Goal: Check status: Check status

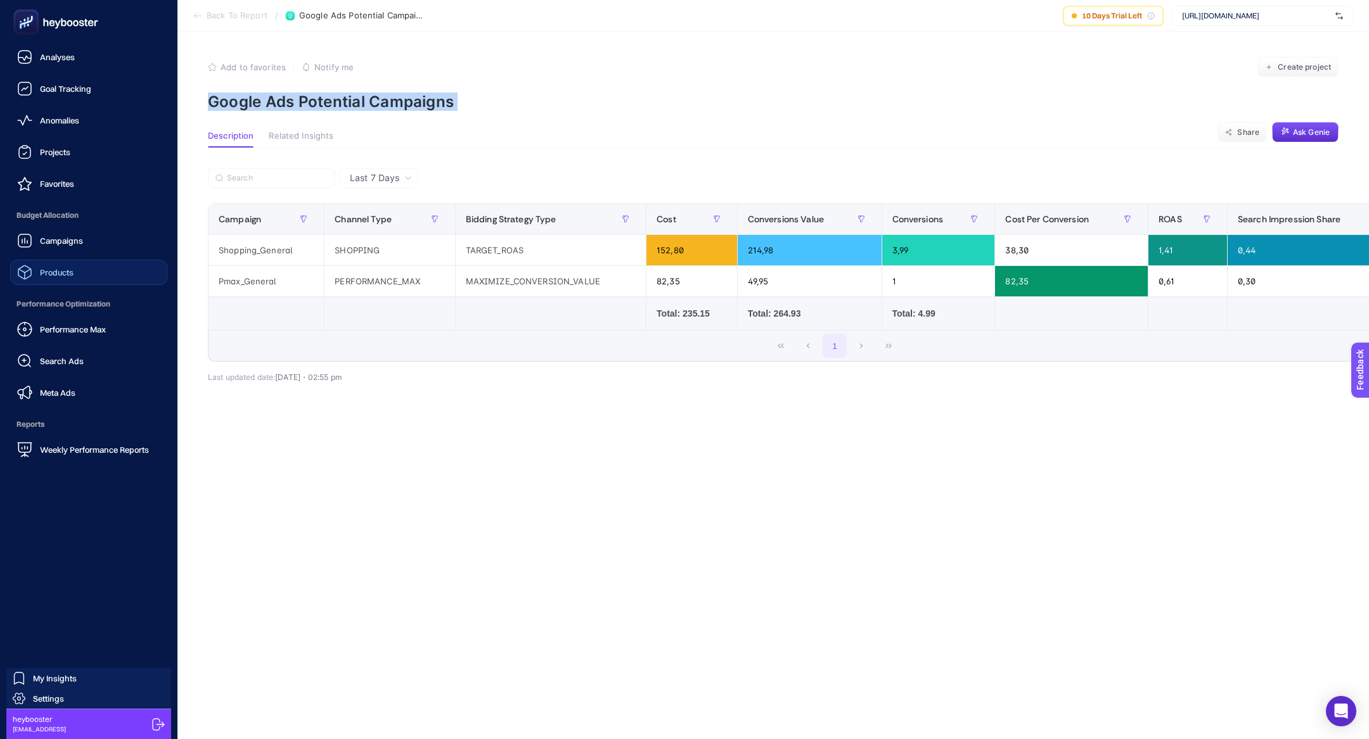
click at [36, 260] on link "Products" at bounding box center [88, 272] width 157 height 25
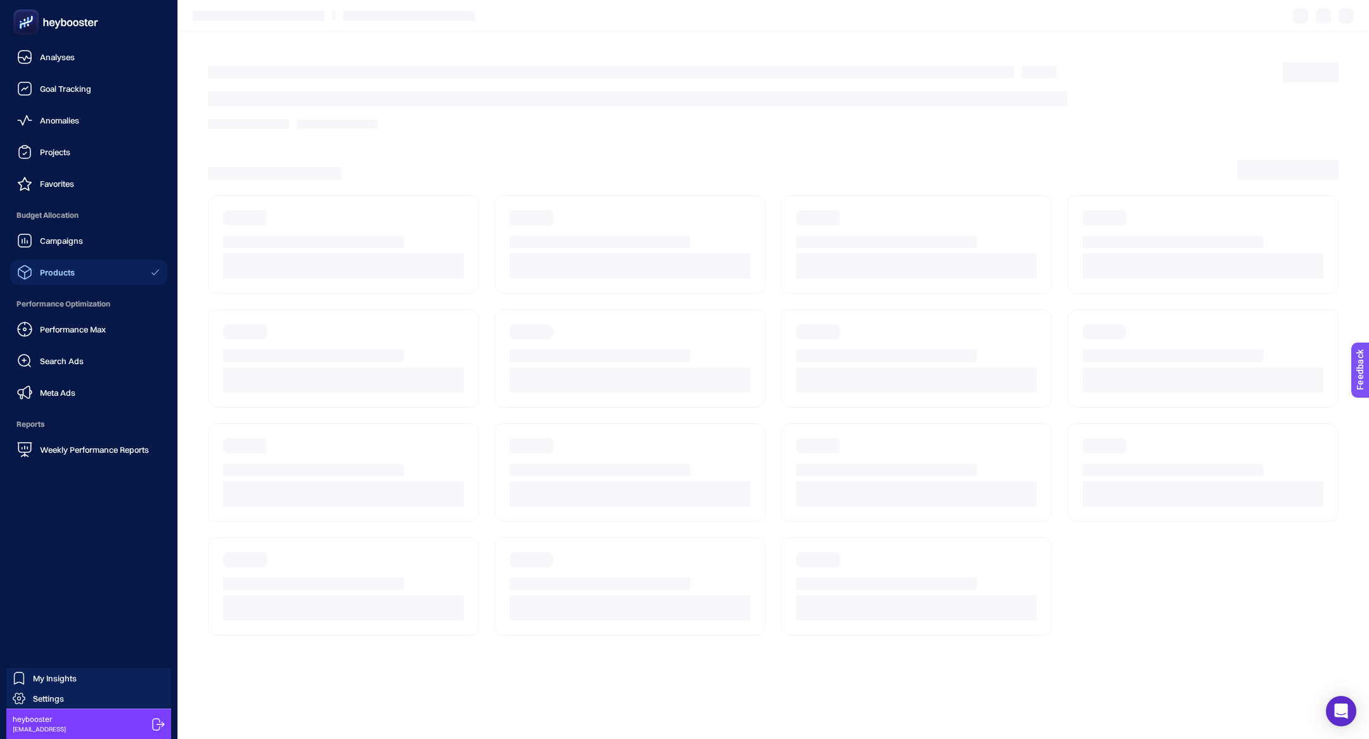
click at [44, 254] on div "Campaigns Products" at bounding box center [88, 256] width 157 height 57
click at [43, 242] on span "Campaigns" at bounding box center [61, 241] width 43 height 10
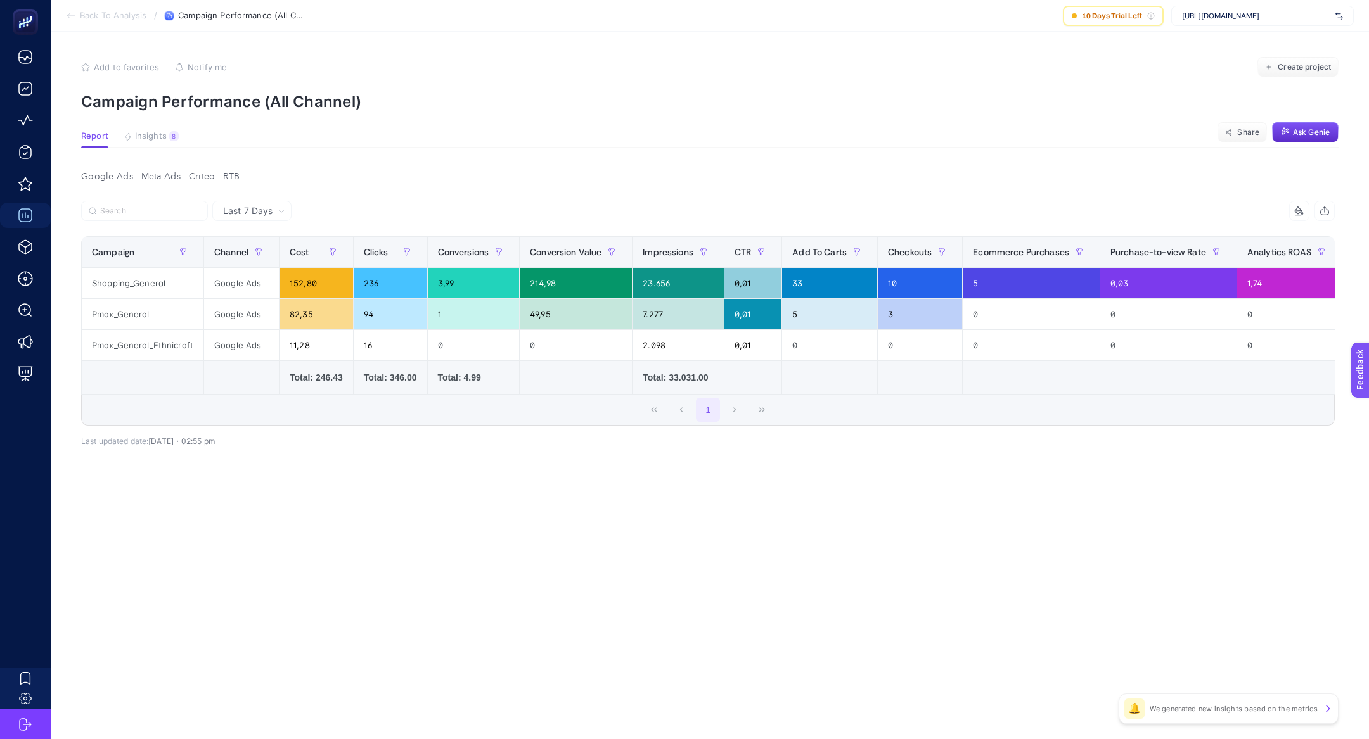
click at [1215, 19] on span "[URL][DOMAIN_NAME]" at bounding box center [1256, 16] width 148 height 10
type input "tomm"
click at [1223, 42] on span "[PERSON_NAME]" at bounding box center [1211, 42] width 58 height 10
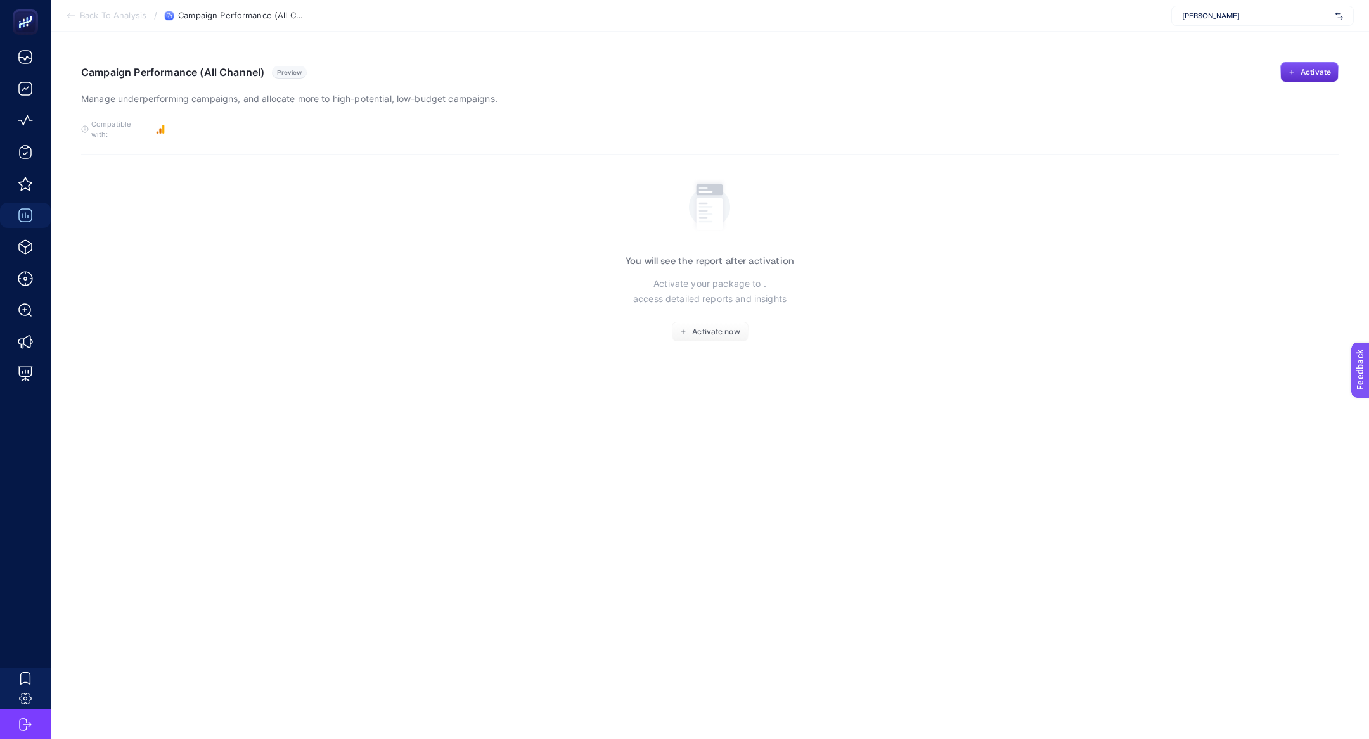
click at [695, 309] on div "You will see the report after activation Activate your package to . access deta…" at bounding box center [709, 258] width 169 height 167
click at [696, 327] on span "Activate now" at bounding box center [716, 332] width 48 height 10
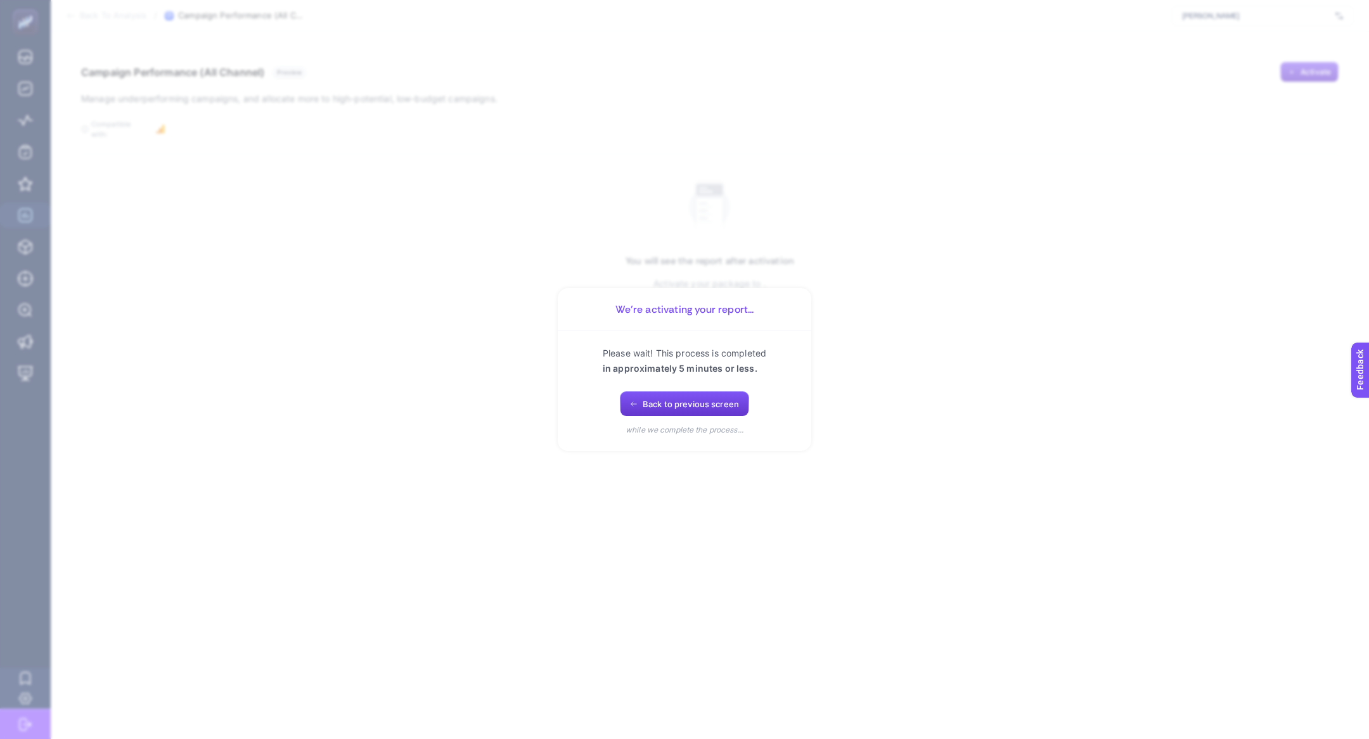
click at [648, 395] on button "Back to previous screen" at bounding box center [684, 404] width 129 height 25
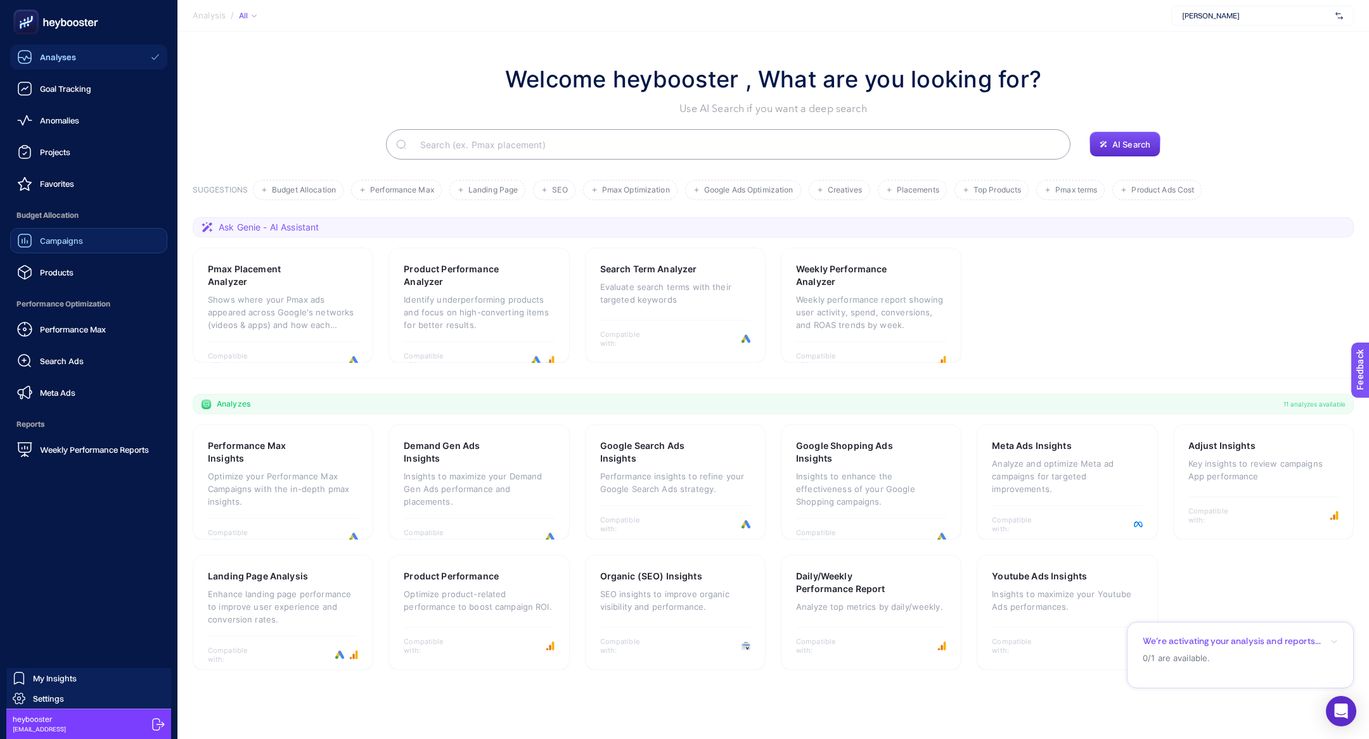
click at [61, 240] on span "Campaigns" at bounding box center [61, 241] width 43 height 10
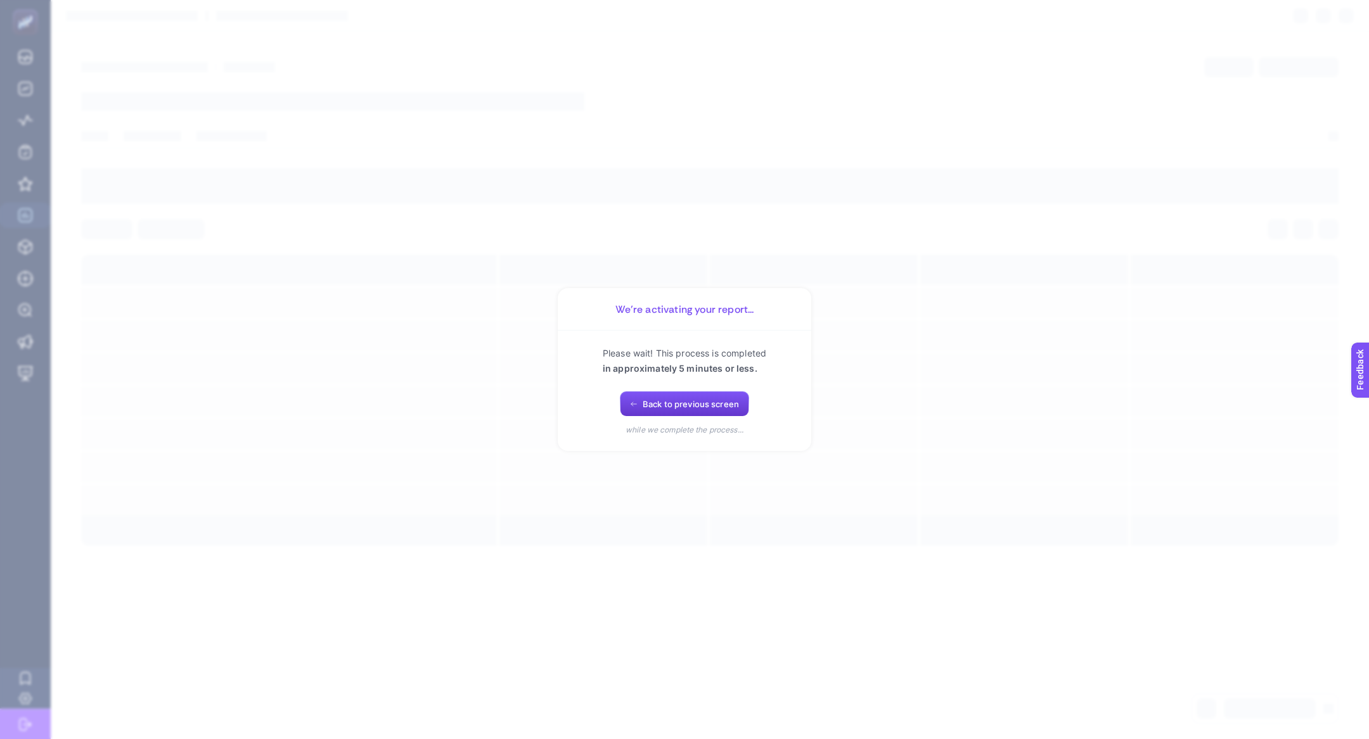
click at [623, 416] on button "Back to previous screen" at bounding box center [684, 404] width 129 height 25
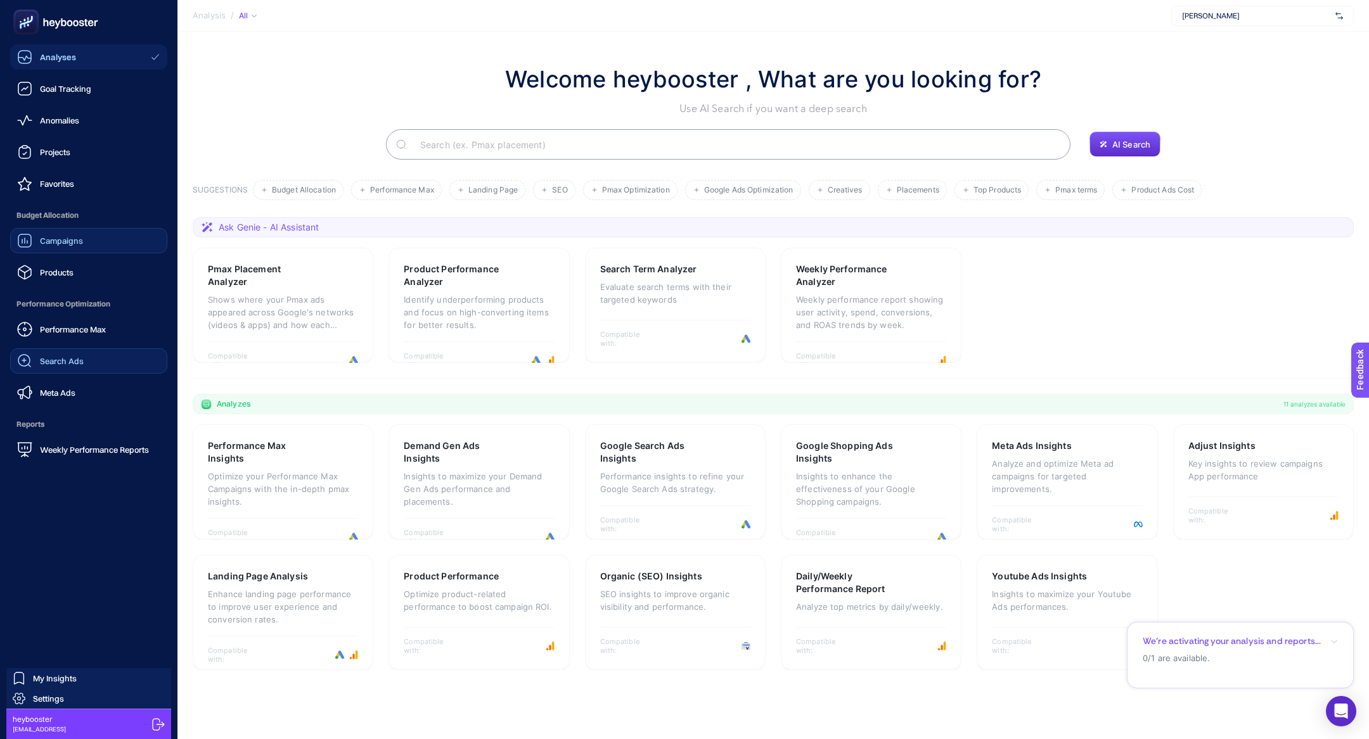
click at [58, 356] on span "Search Ads" at bounding box center [62, 361] width 44 height 10
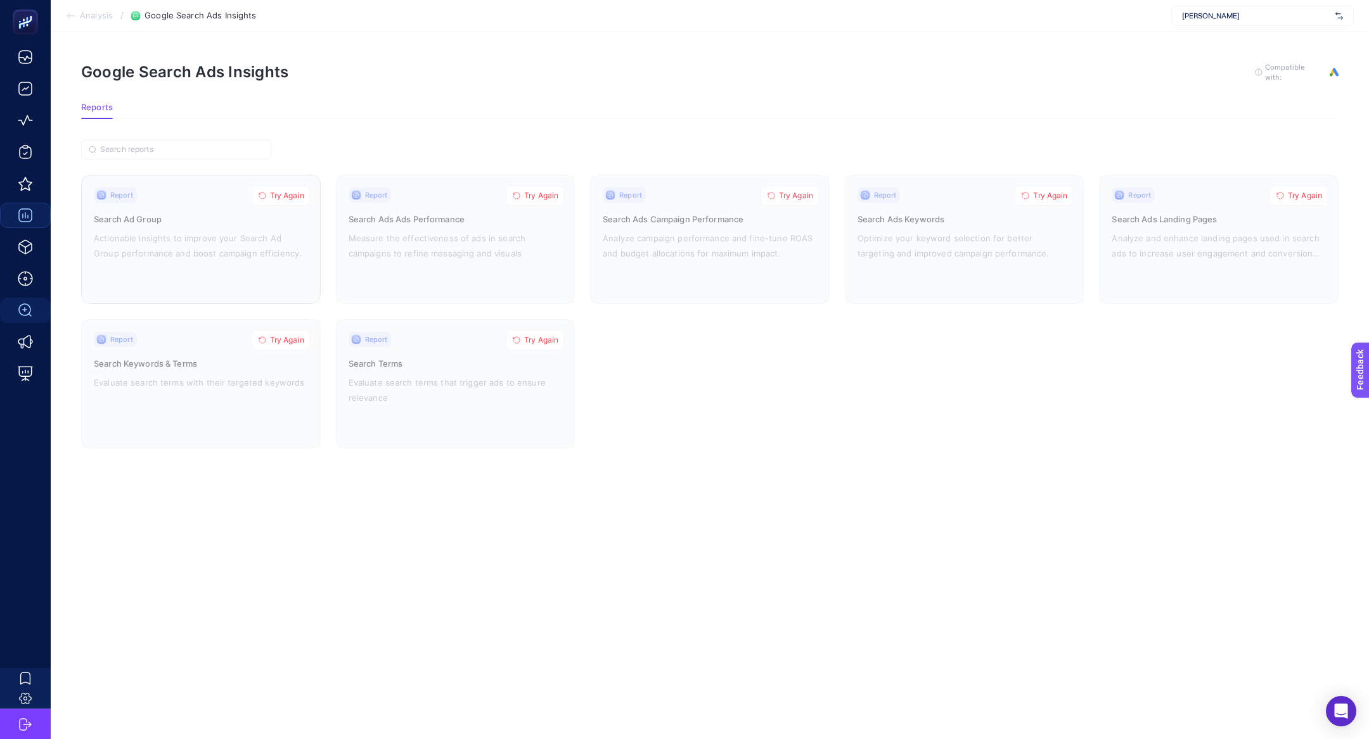
click at [298, 192] on span "Try Again" at bounding box center [287, 196] width 34 height 10
click at [540, 194] on span "Try Again" at bounding box center [541, 196] width 34 height 10
click at [791, 195] on span "Try Again" at bounding box center [796, 196] width 34 height 10
click at [1052, 191] on span "Try Again" at bounding box center [1050, 196] width 34 height 10
click at [1299, 201] on button "Try Again" at bounding box center [1298, 196] width 58 height 20
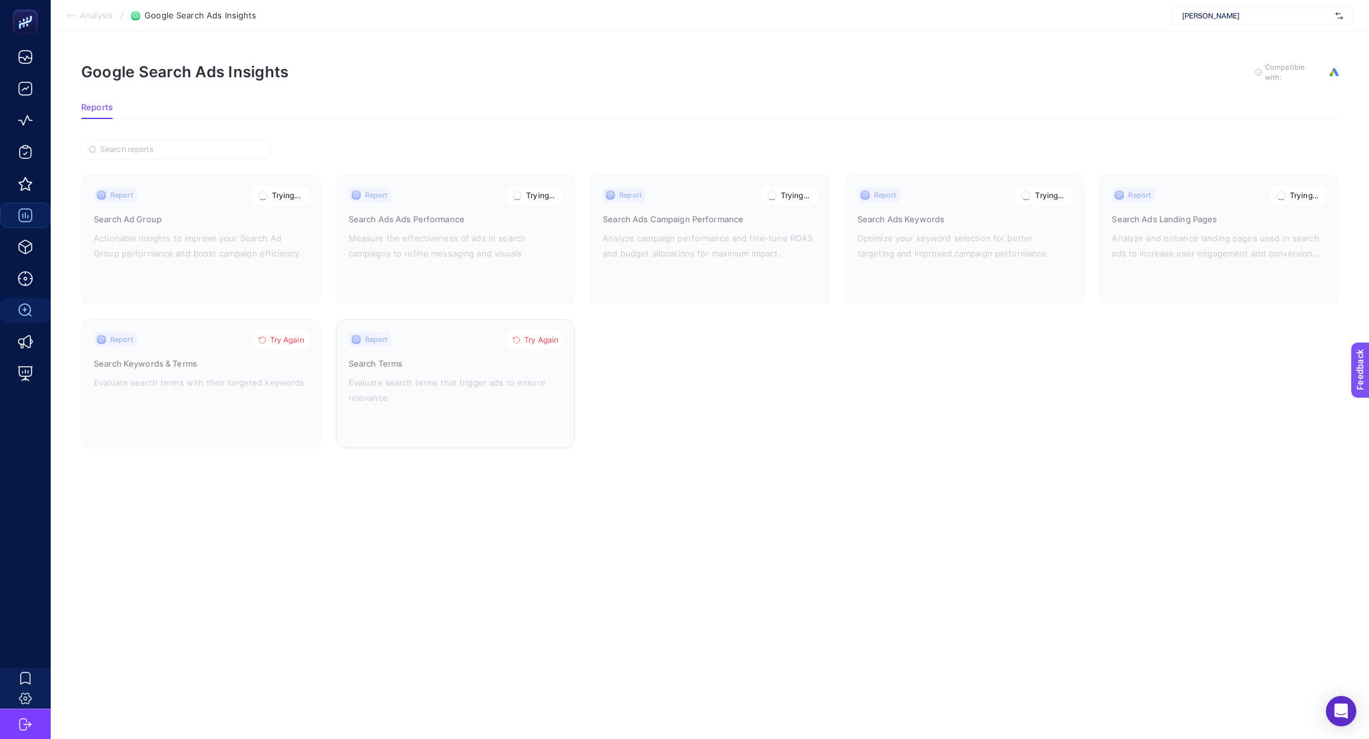
click at [519, 340] on icon "button" at bounding box center [517, 340] width 8 height 8
click at [284, 335] on span "Try Again" at bounding box center [287, 340] width 34 height 10
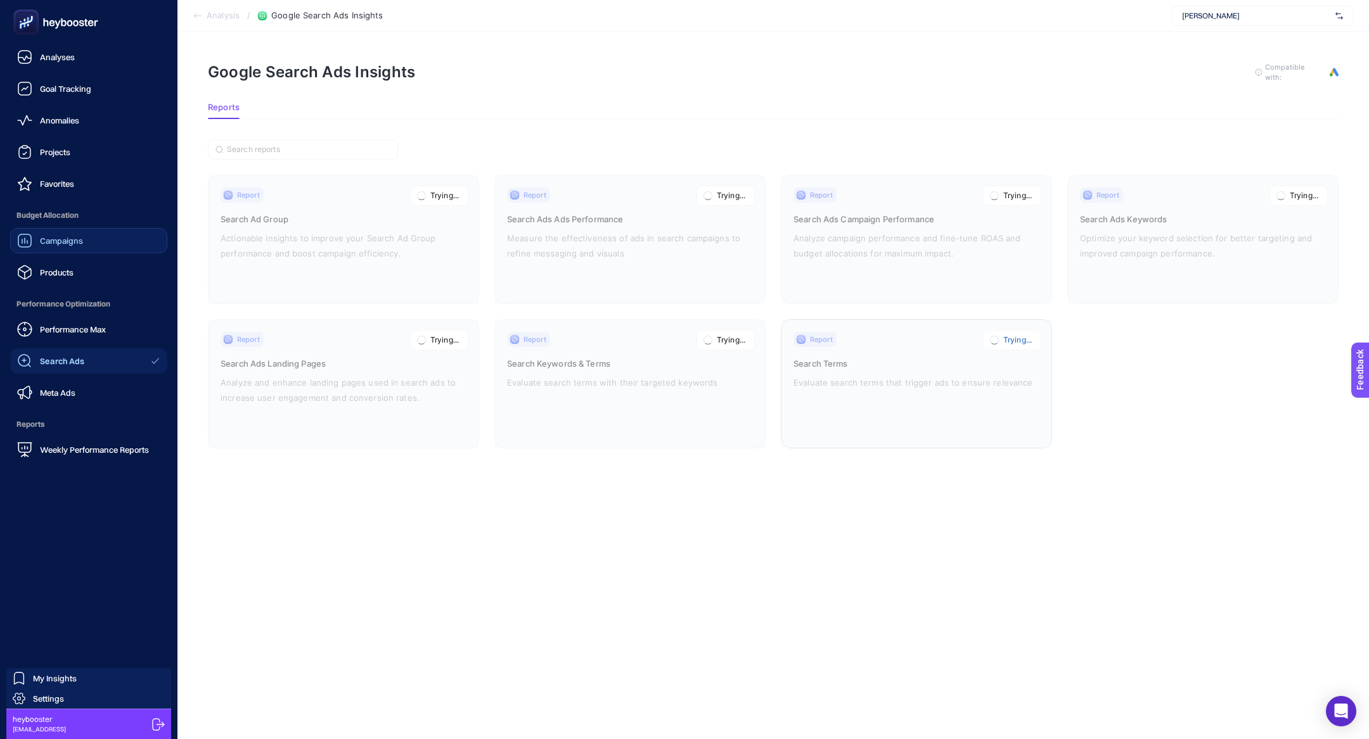
click at [53, 310] on span "Performance Optimization" at bounding box center [88, 303] width 157 height 25
click at [54, 321] on link "Performance Max" at bounding box center [88, 329] width 157 height 25
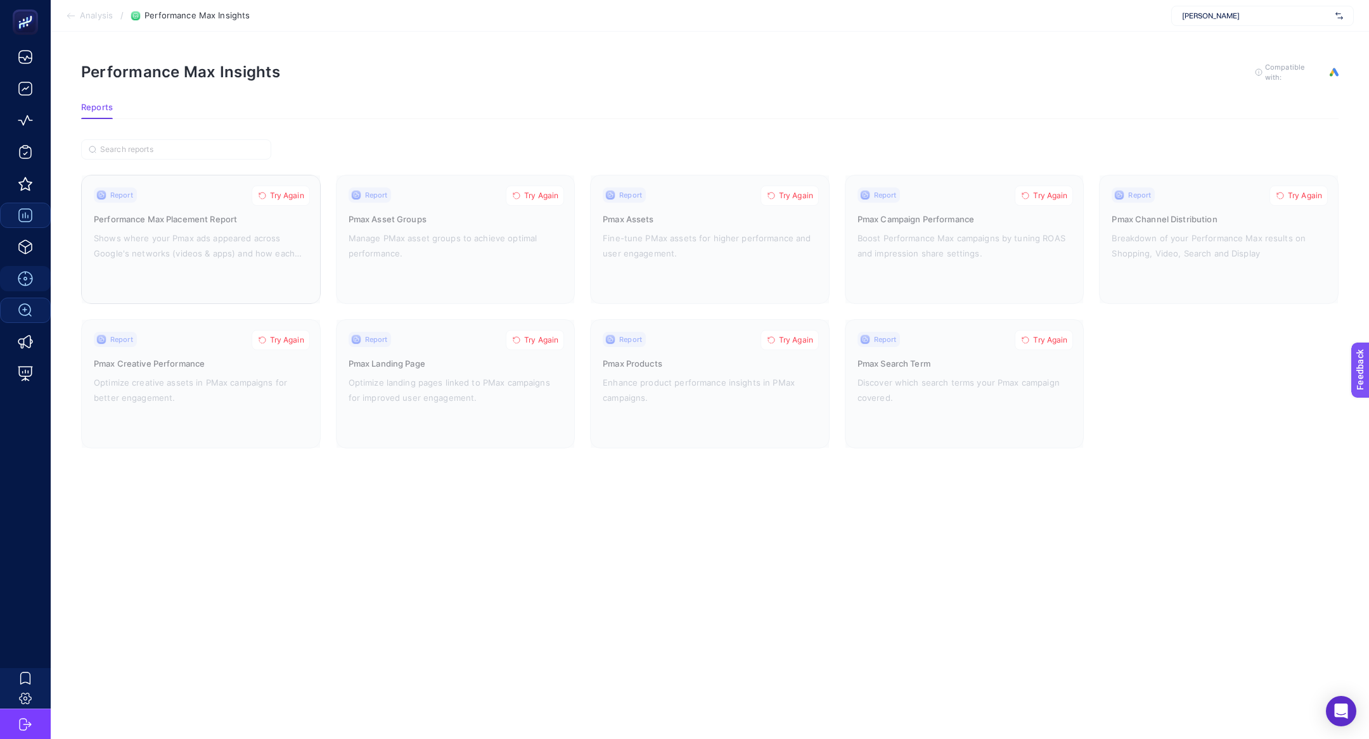
click at [281, 191] on span "Try Again" at bounding box center [287, 196] width 34 height 10
click at [530, 199] on button "Try Again" at bounding box center [535, 196] width 58 height 20
click at [803, 193] on span "Try Again" at bounding box center [796, 196] width 34 height 10
click at [1049, 196] on span "Try Again" at bounding box center [1050, 196] width 34 height 10
click at [1302, 196] on span "Try Again" at bounding box center [1304, 196] width 34 height 10
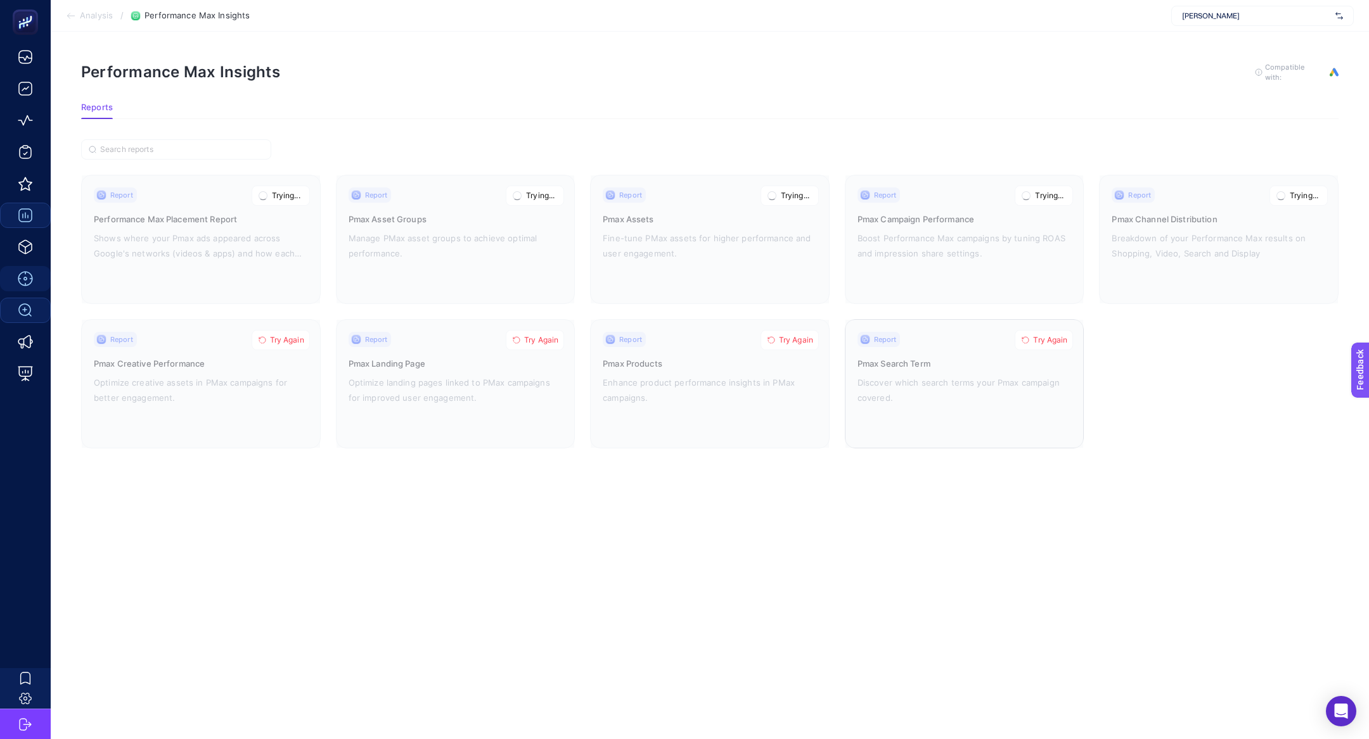
click at [1064, 330] on button "Try Again" at bounding box center [1043, 340] width 58 height 20
click at [783, 339] on span "Try Again" at bounding box center [796, 340] width 34 height 10
click at [554, 341] on span "Try Again" at bounding box center [541, 340] width 34 height 10
click at [294, 335] on span "Try Again" at bounding box center [287, 340] width 34 height 10
